Goal: Transaction & Acquisition: Purchase product/service

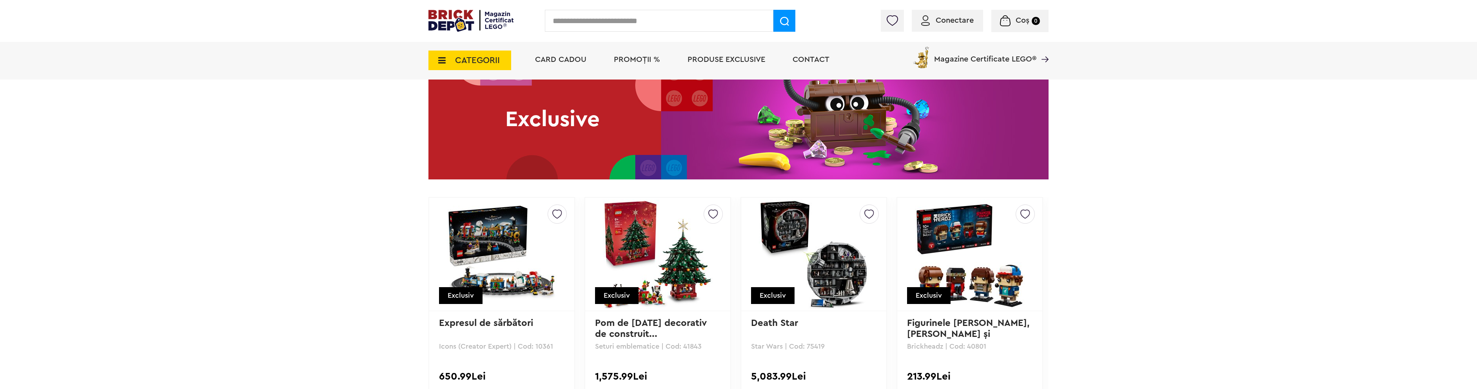
scroll to position [1568, 0]
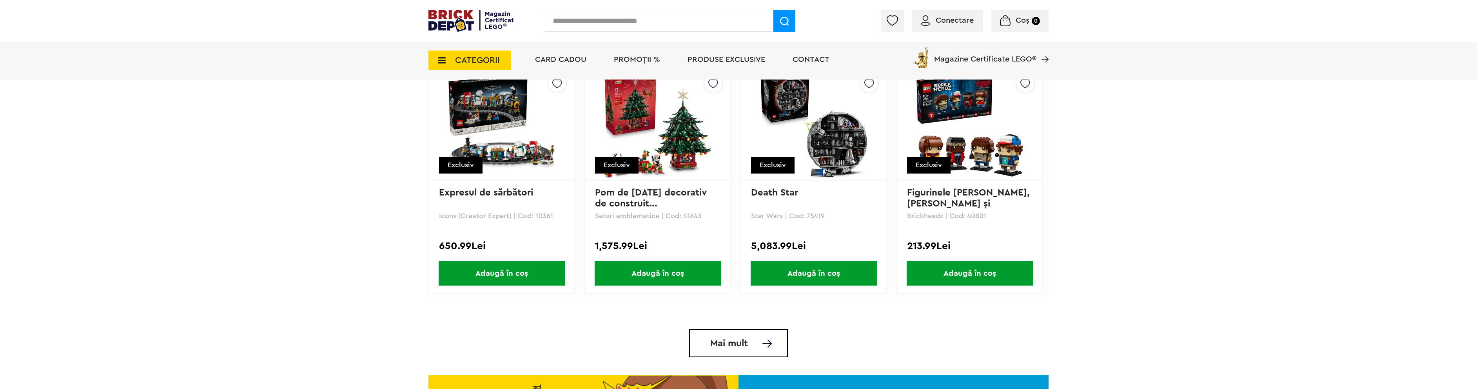
click at [805, 142] on img at bounding box center [814, 124] width 110 height 110
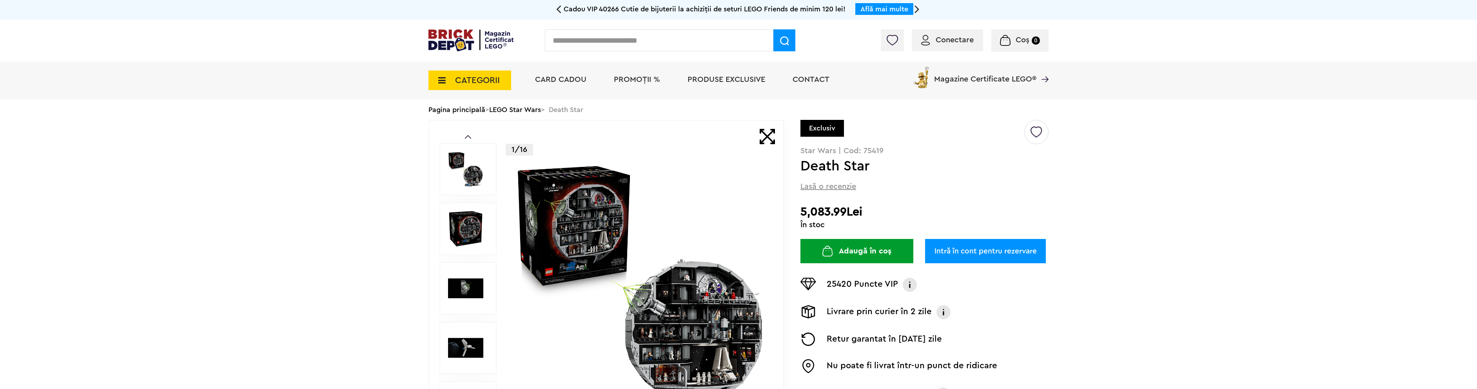
click at [695, 345] on img at bounding box center [640, 288] width 252 height 252
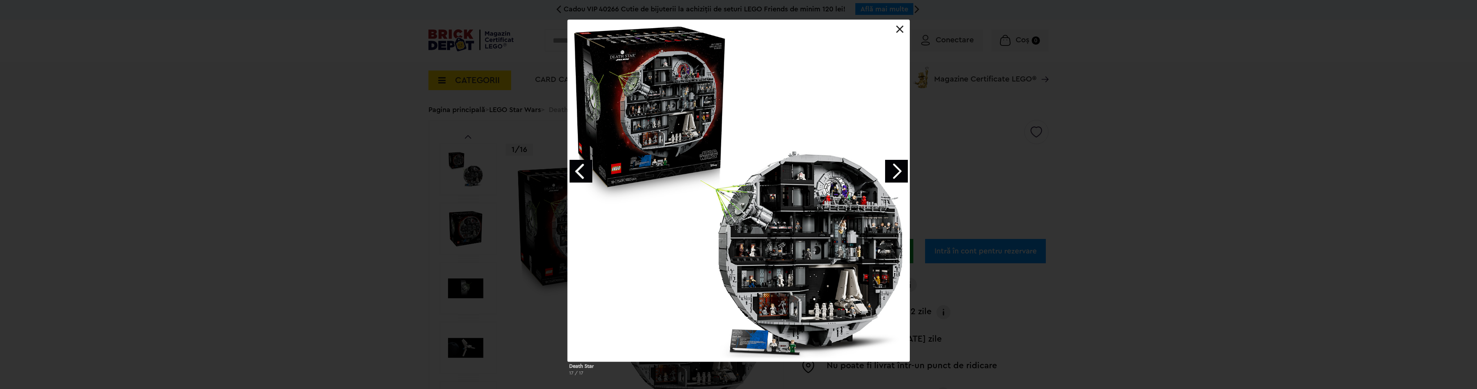
click at [803, 264] on div at bounding box center [739, 191] width 342 height 342
click at [899, 173] on link "Next image" at bounding box center [896, 171] width 23 height 23
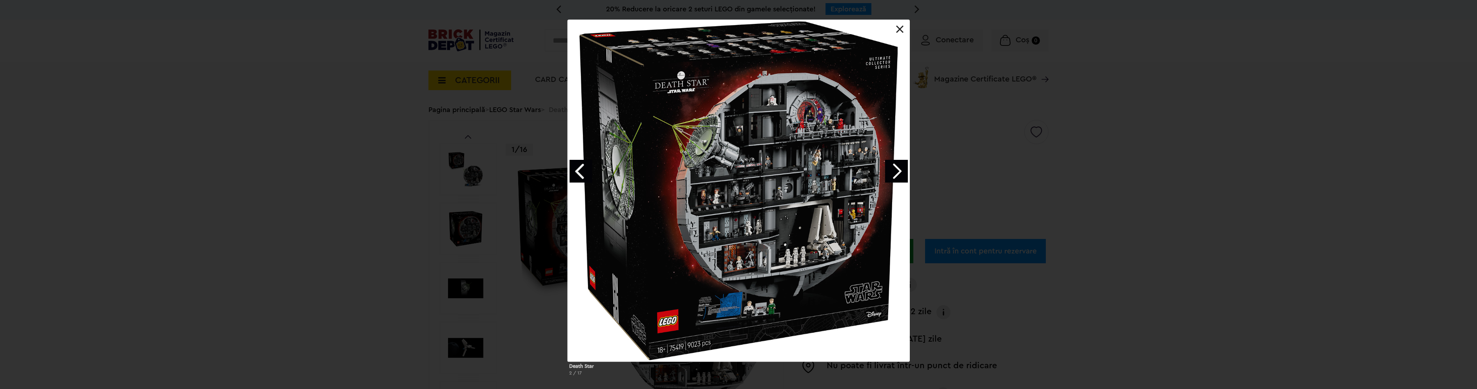
click at [899, 173] on link "Next image" at bounding box center [896, 171] width 23 height 23
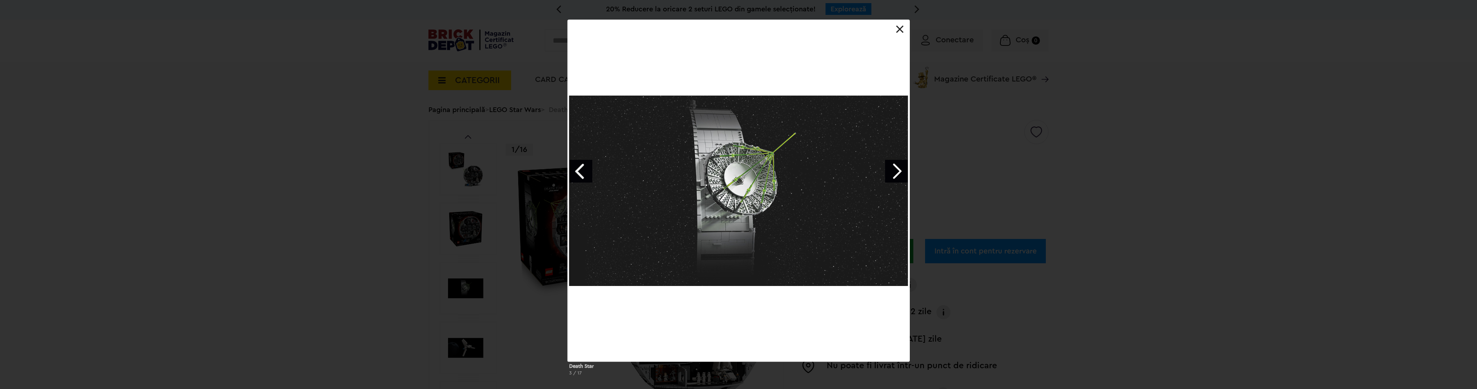
click at [899, 173] on link "Next image" at bounding box center [896, 171] width 23 height 23
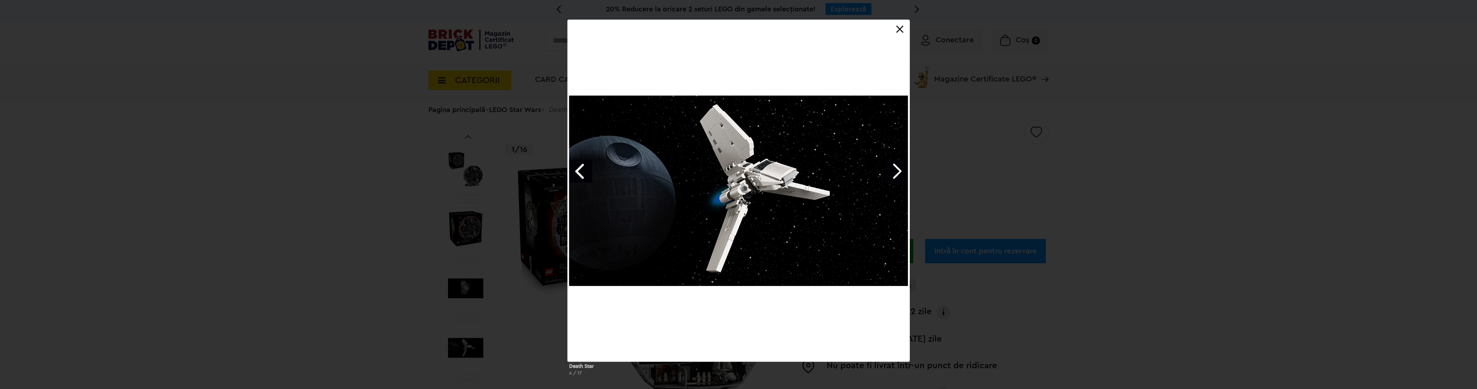
click at [899, 173] on link "Next image" at bounding box center [896, 171] width 23 height 23
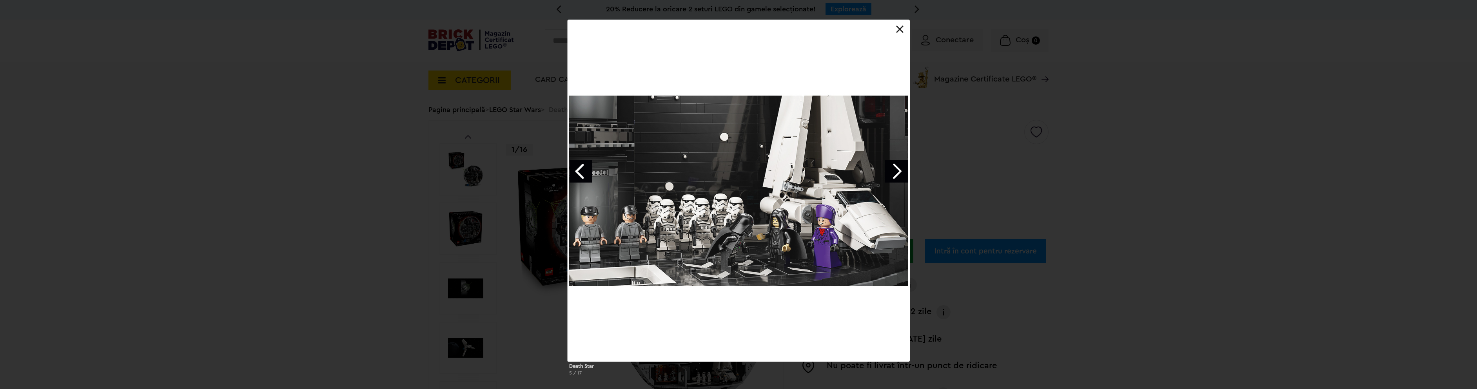
click at [899, 173] on link "Next image" at bounding box center [896, 171] width 23 height 23
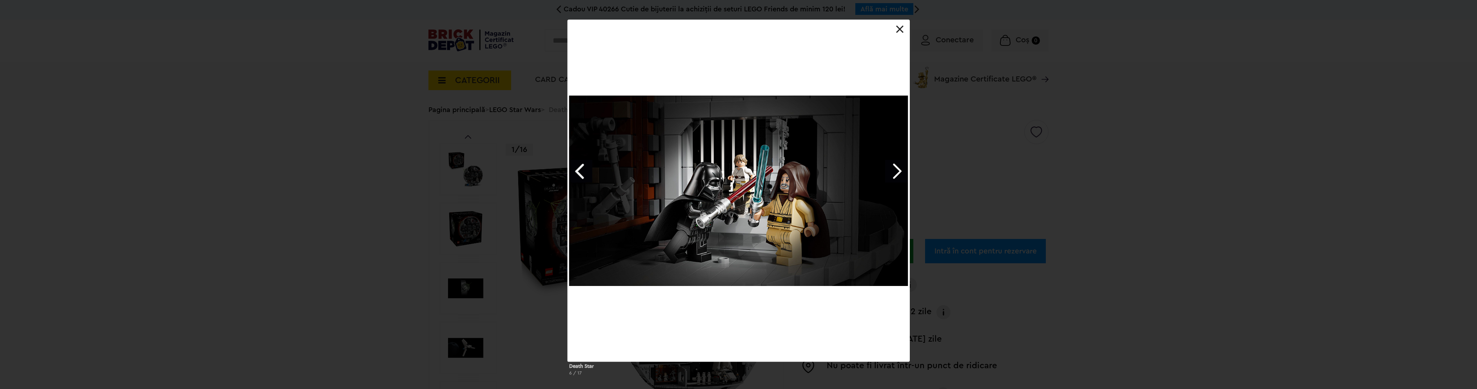
click at [900, 172] on link "Next image" at bounding box center [896, 171] width 23 height 23
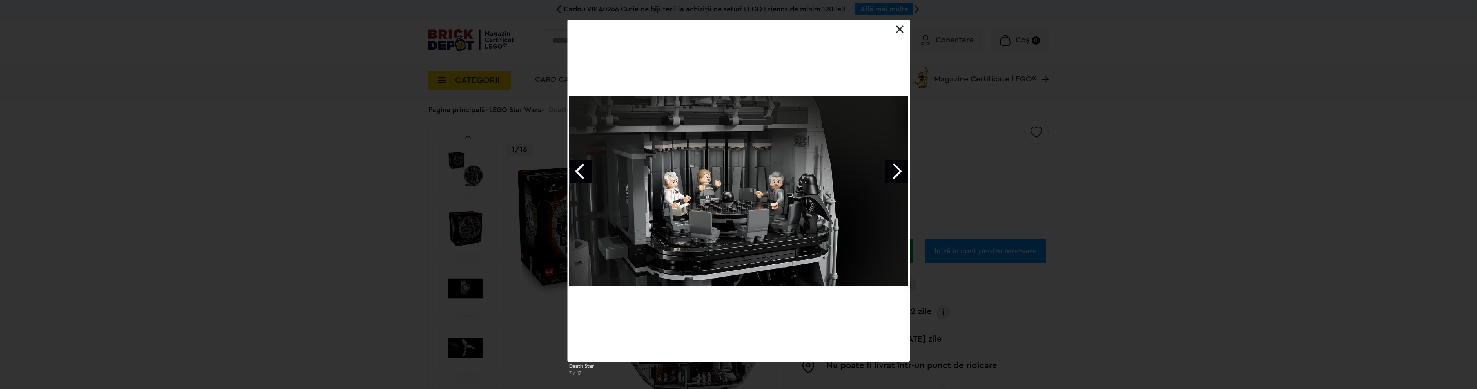
click at [900, 172] on link "Next image" at bounding box center [896, 171] width 23 height 23
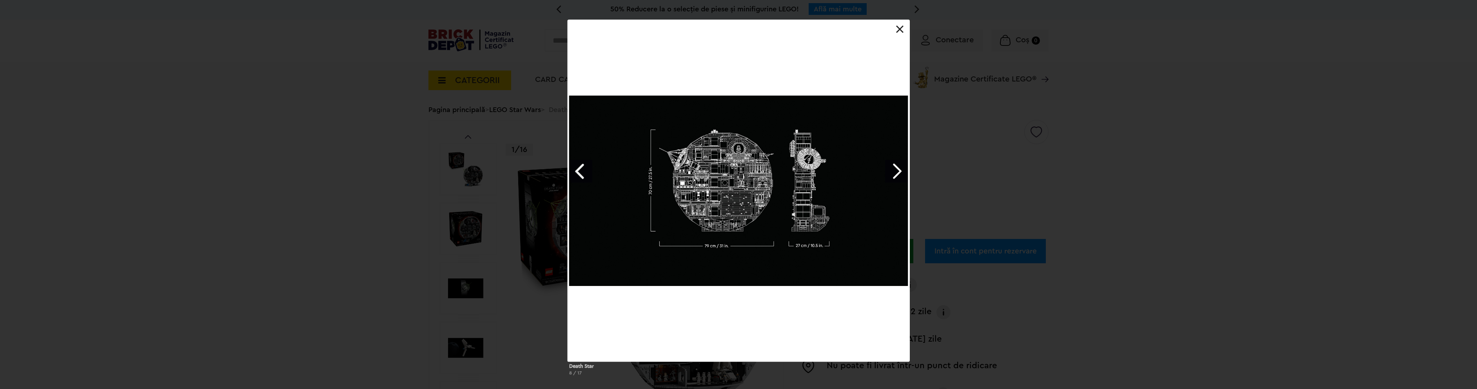
click at [901, 172] on link "Next image" at bounding box center [896, 171] width 23 height 23
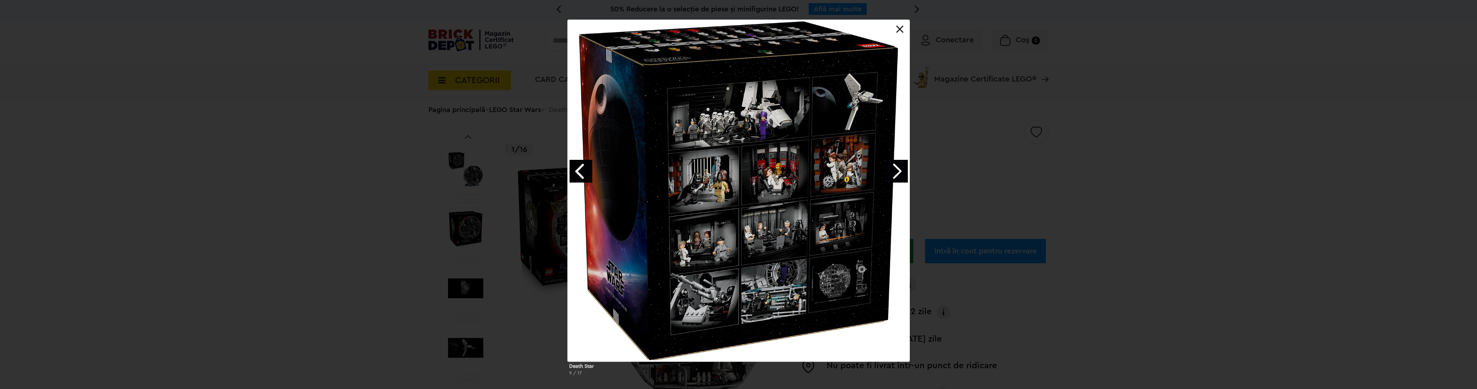
click at [901, 172] on link "Next image" at bounding box center [896, 171] width 23 height 23
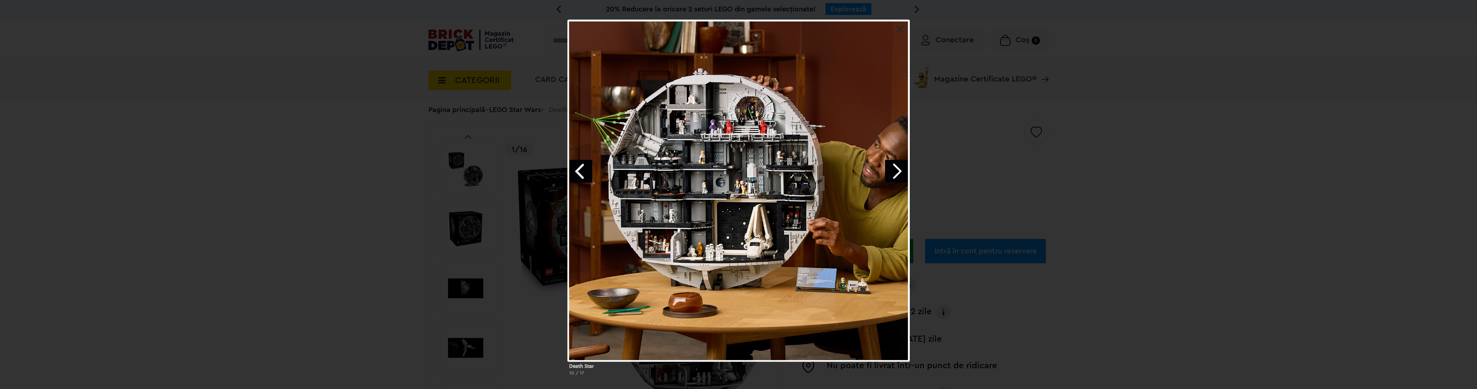
click at [512, 140] on div "Death Star 10 / 17" at bounding box center [738, 201] width 1477 height 363
